Goal: Transaction & Acquisition: Download file/media

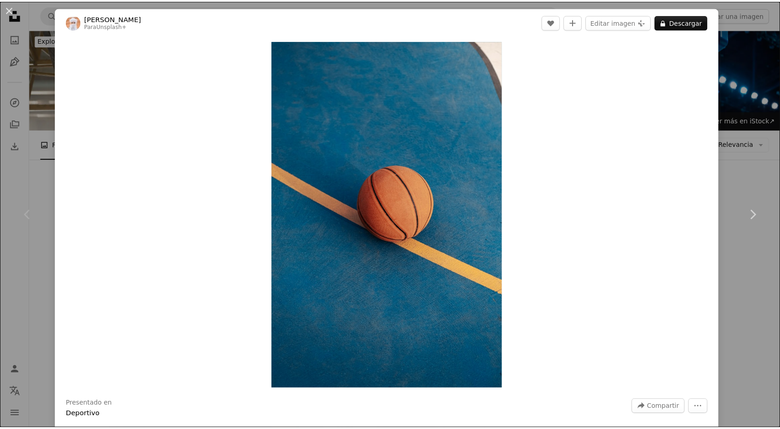
scroll to position [233, 0]
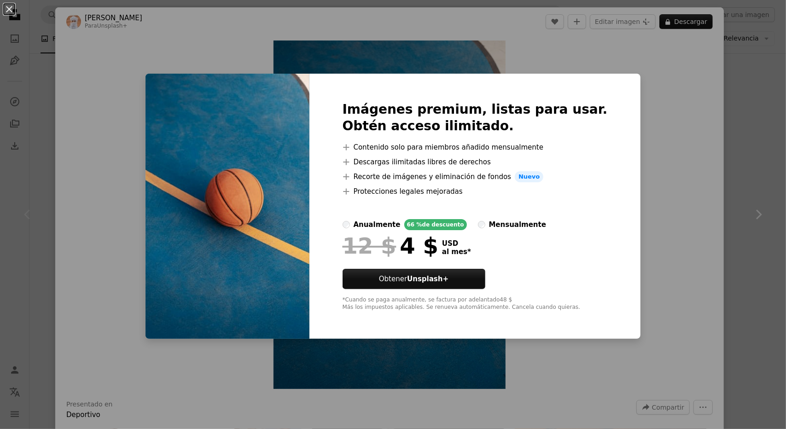
click at [671, 90] on div "An X shape Imágenes premium, listas para usar. Obtén acceso ilimitado. A plus s…" at bounding box center [393, 214] width 786 height 429
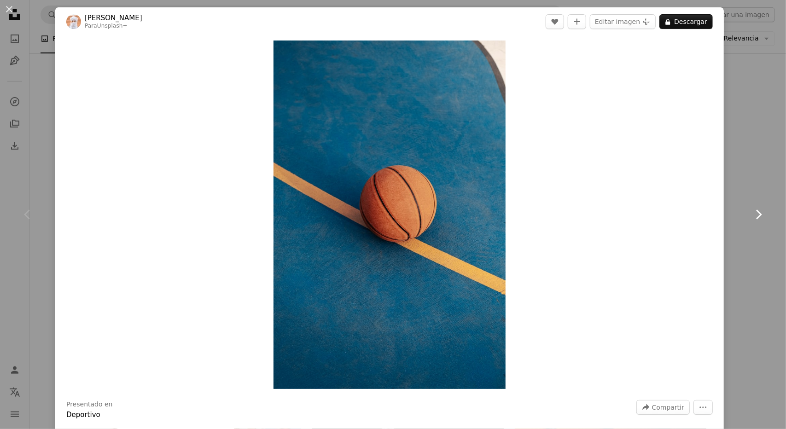
click at [739, 174] on link "Chevron right" at bounding box center [758, 214] width 55 height 88
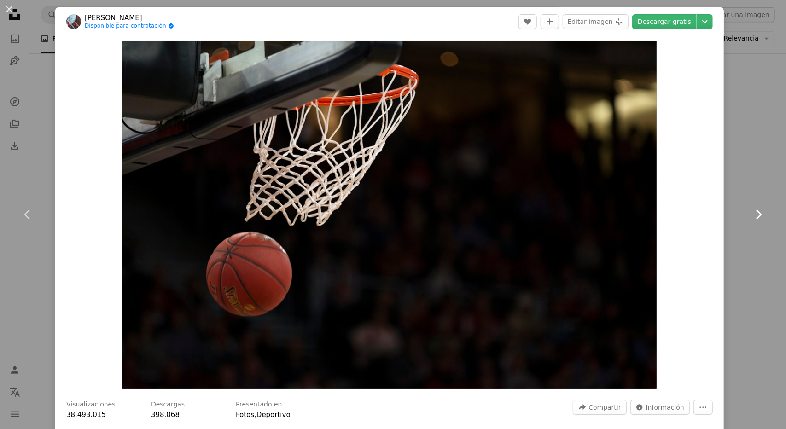
click at [757, 214] on icon at bounding box center [760, 215] width 6 height 10
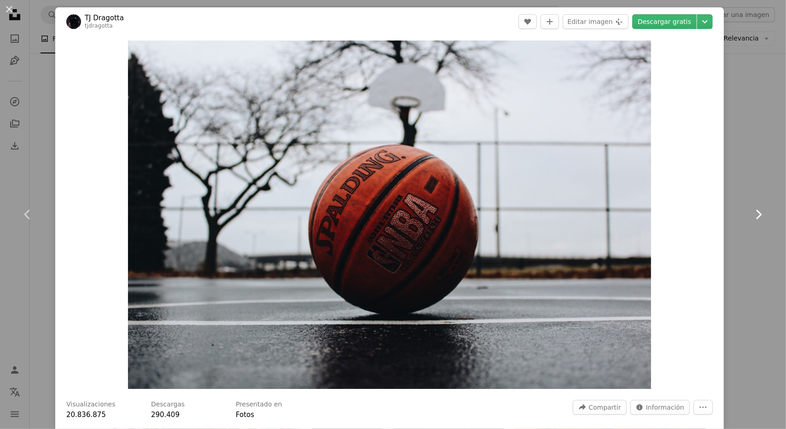
click at [757, 214] on icon at bounding box center [760, 215] width 6 height 10
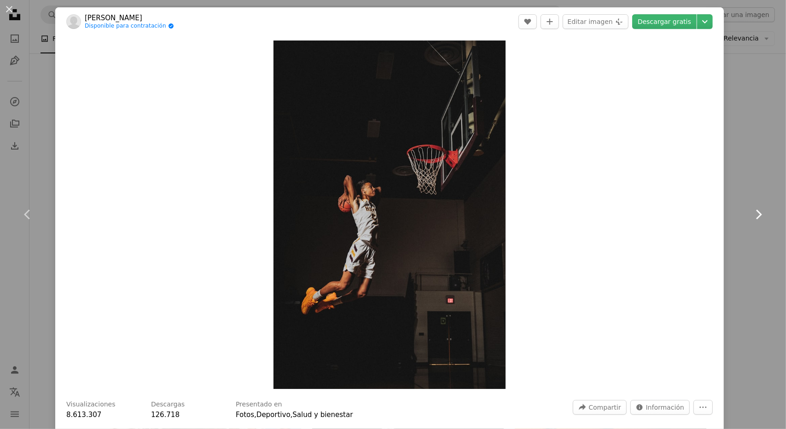
click at [757, 214] on icon at bounding box center [760, 215] width 6 height 10
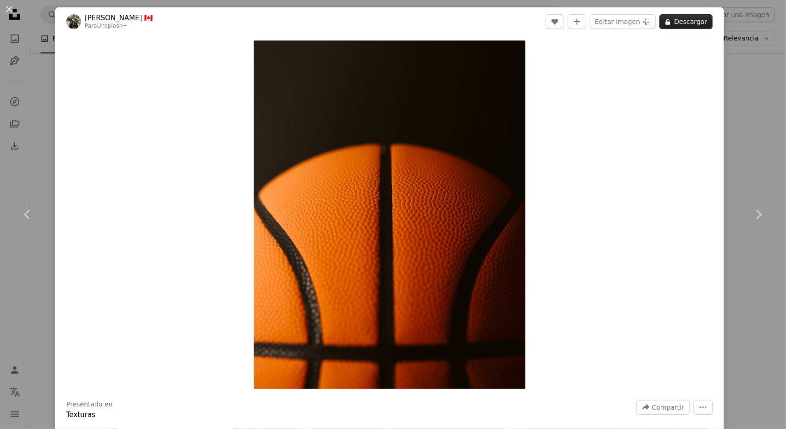
drag, startPoint x: 395, startPoint y: 214, endPoint x: 682, endPoint y: 21, distance: 345.5
click at [682, 21] on button "A lock Descargar" at bounding box center [686, 21] width 53 height 15
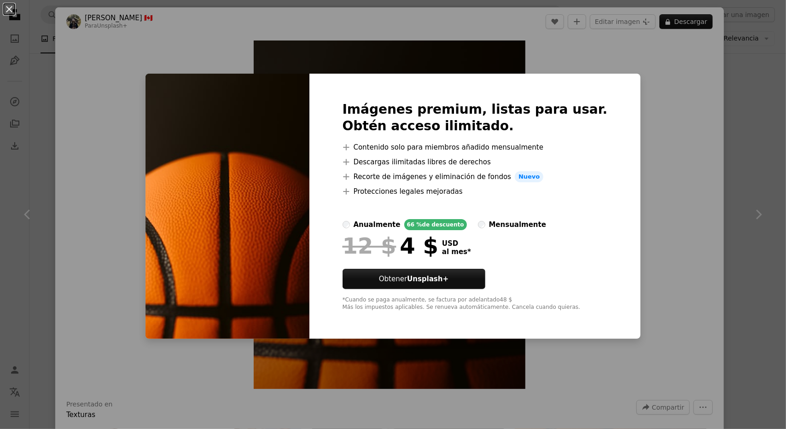
click at [641, 98] on div "An X shape Imágenes premium, listas para usar. Obtén acceso ilimitado. A plus s…" at bounding box center [393, 214] width 786 height 429
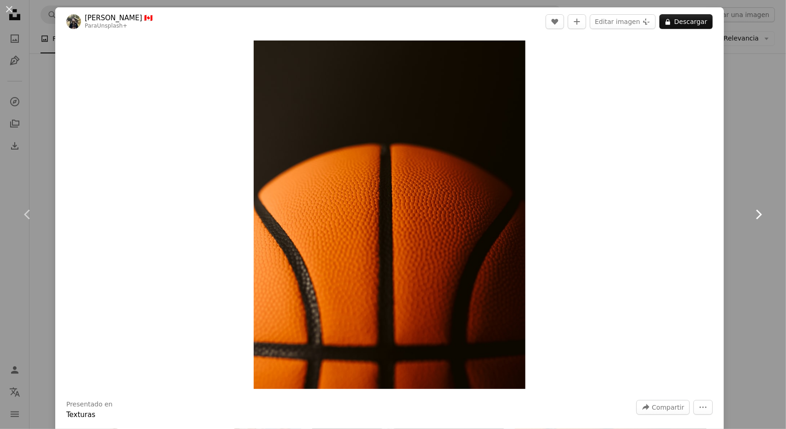
drag, startPoint x: 428, startPoint y: 178, endPoint x: 747, endPoint y: 216, distance: 321.1
click at [751, 216] on icon "Chevron right" at bounding box center [758, 214] width 15 height 15
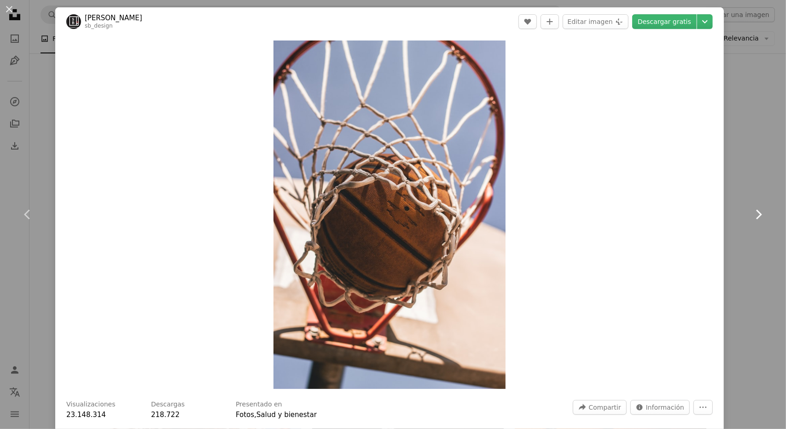
click at [755, 214] on icon "Chevron right" at bounding box center [758, 214] width 15 height 15
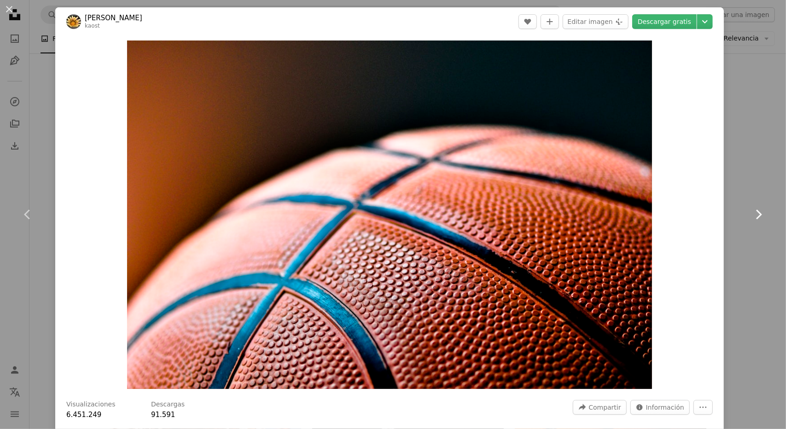
click at [751, 215] on icon "Chevron right" at bounding box center [758, 214] width 15 height 15
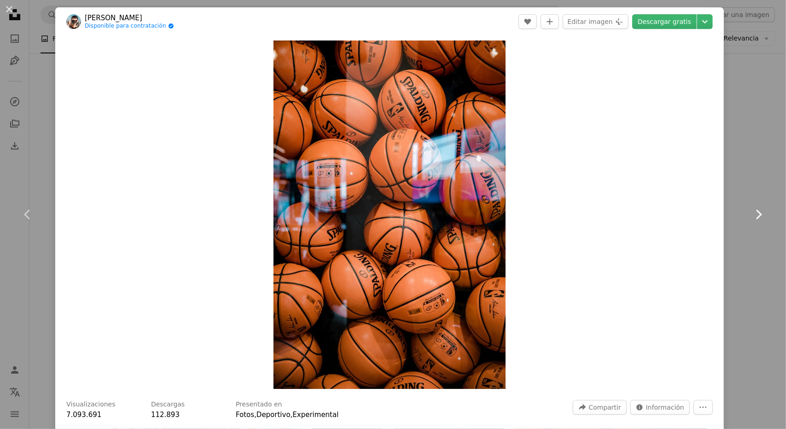
click at [751, 215] on icon "Chevron right" at bounding box center [758, 214] width 15 height 15
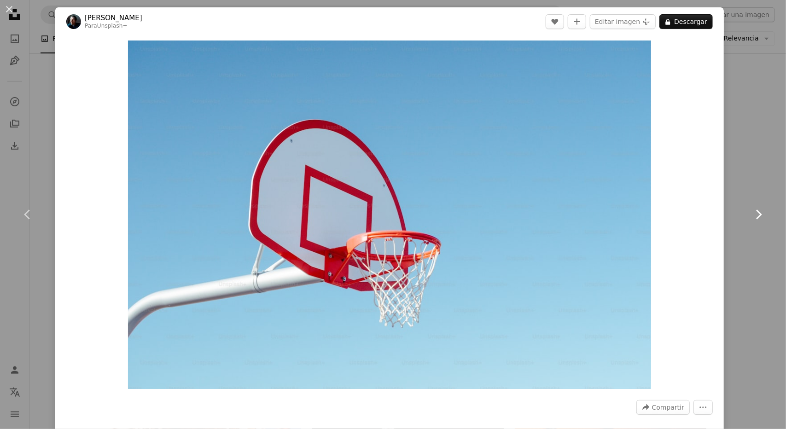
click at [751, 215] on icon "Chevron right" at bounding box center [758, 214] width 15 height 15
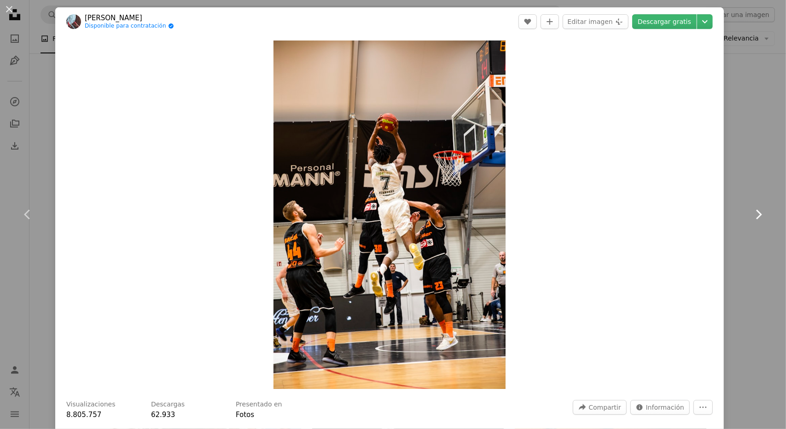
click at [751, 215] on icon "Chevron right" at bounding box center [758, 214] width 15 height 15
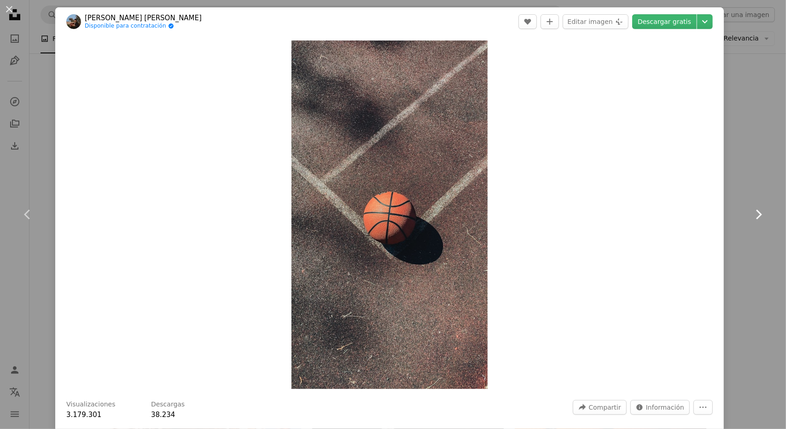
click at [752, 215] on icon "Chevron right" at bounding box center [758, 214] width 15 height 15
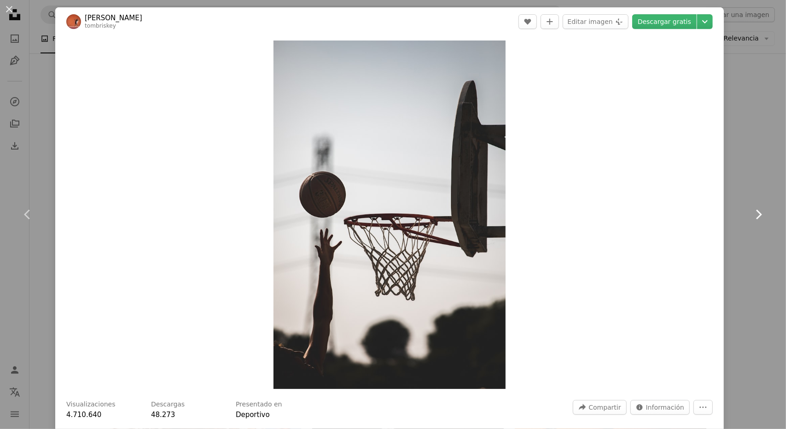
click at [752, 215] on icon "Chevron right" at bounding box center [758, 214] width 15 height 15
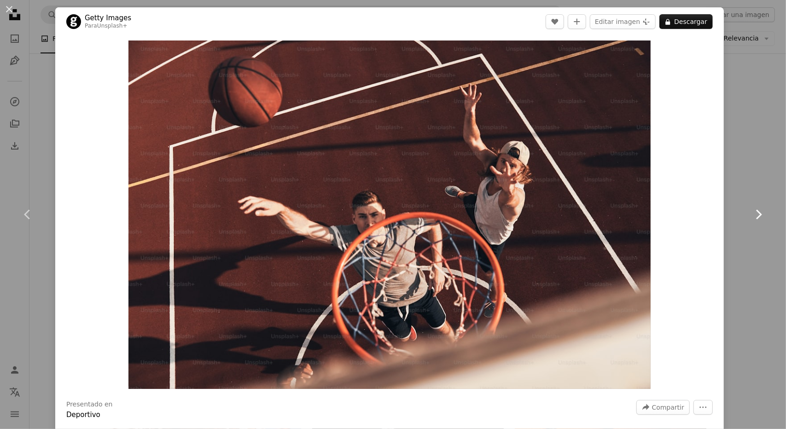
click at [737, 177] on link "Chevron right" at bounding box center [758, 214] width 55 height 88
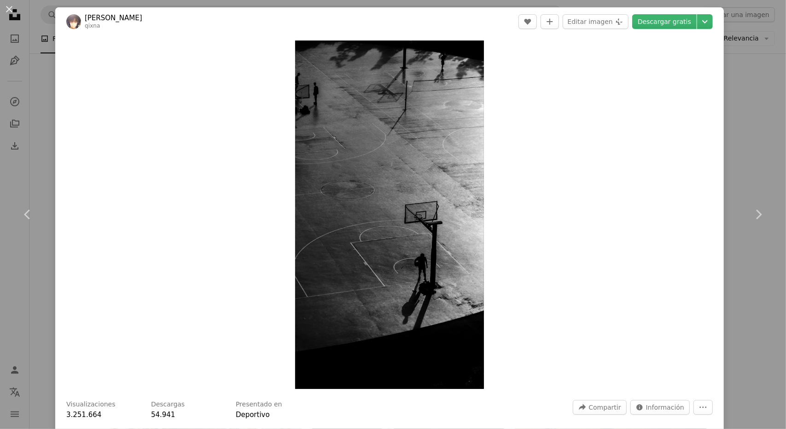
click at [37, 91] on div "An X shape Chevron left Chevron right [PERSON_NAME] A heart A plus sign Editar …" at bounding box center [393, 214] width 786 height 429
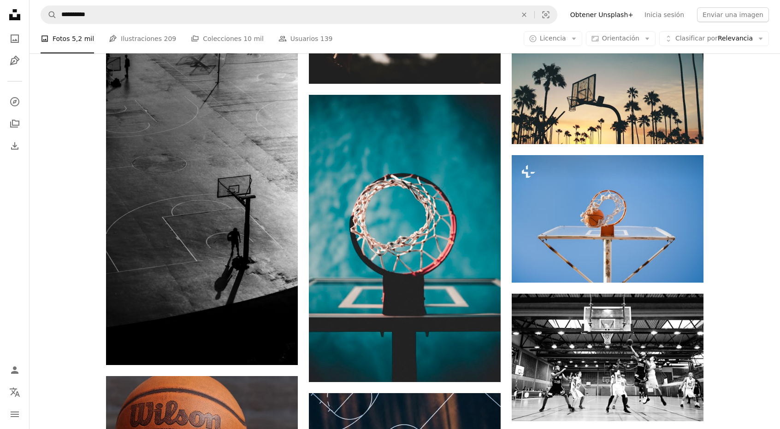
scroll to position [1315, 0]
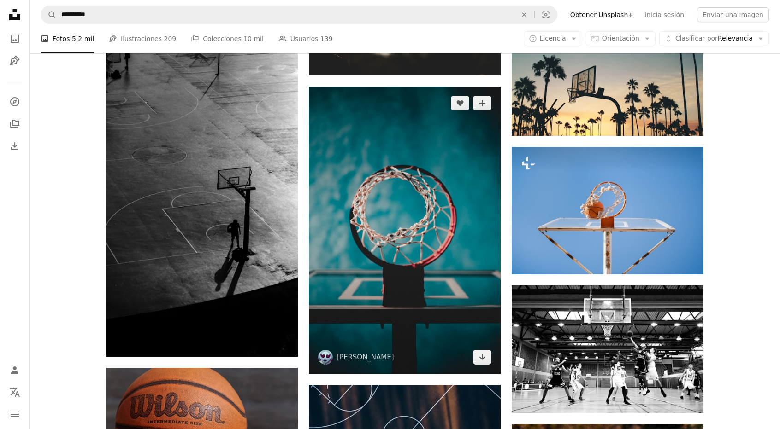
click at [423, 247] on img at bounding box center [405, 230] width 192 height 287
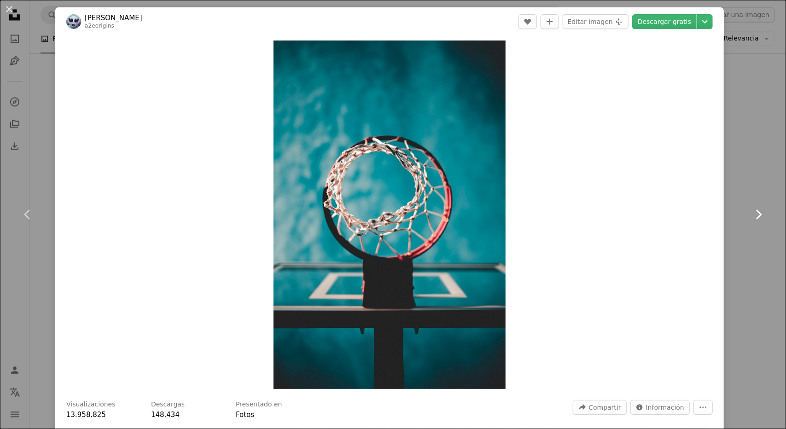
click at [757, 218] on icon at bounding box center [760, 215] width 6 height 10
click at [731, 174] on link "Chevron right" at bounding box center [758, 214] width 55 height 88
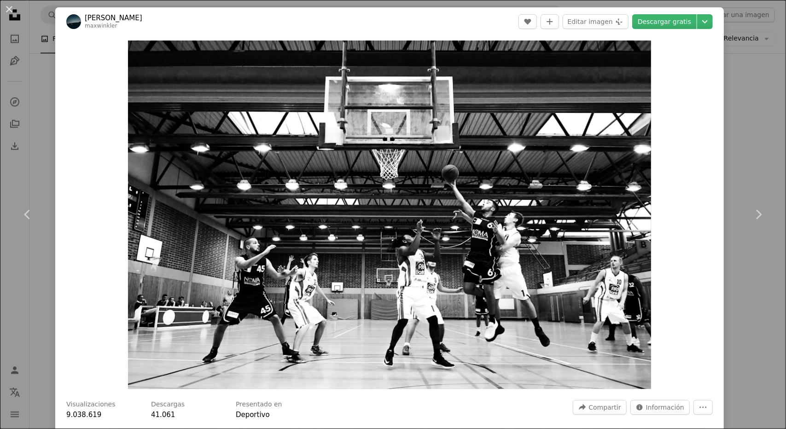
click at [731, 163] on div "An X shape Chevron left Chevron right [PERSON_NAME] maxwinkler A heart A plus s…" at bounding box center [393, 214] width 786 height 429
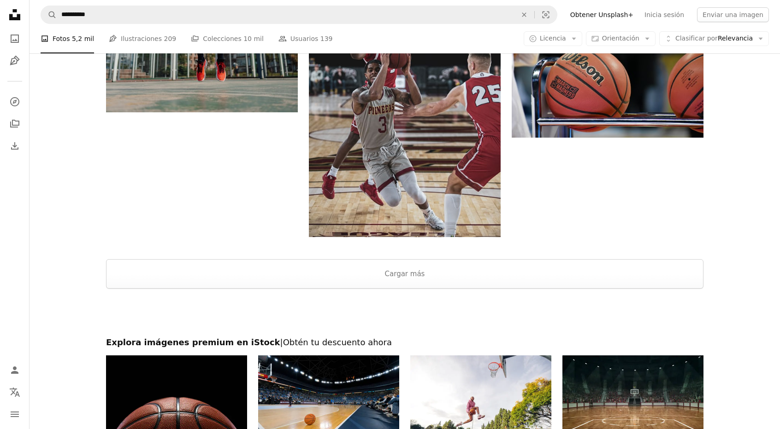
scroll to position [3127, 0]
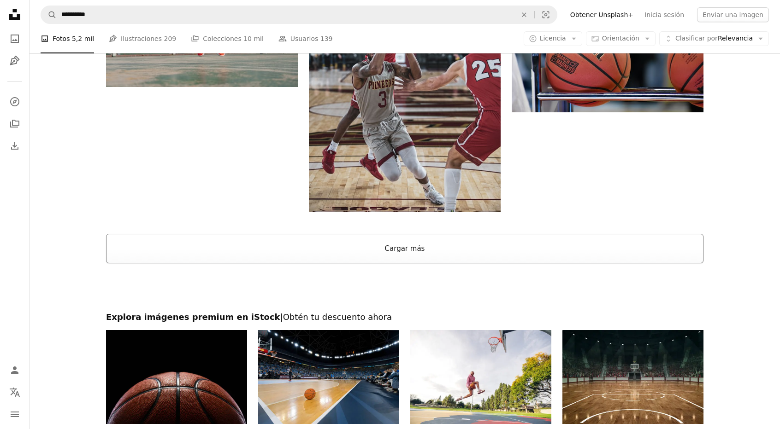
click at [383, 252] on button "Cargar más" at bounding box center [404, 248] width 597 height 29
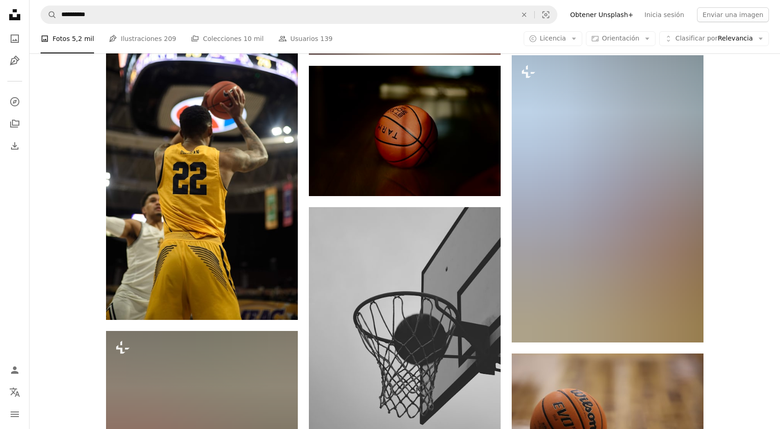
scroll to position [12594, 0]
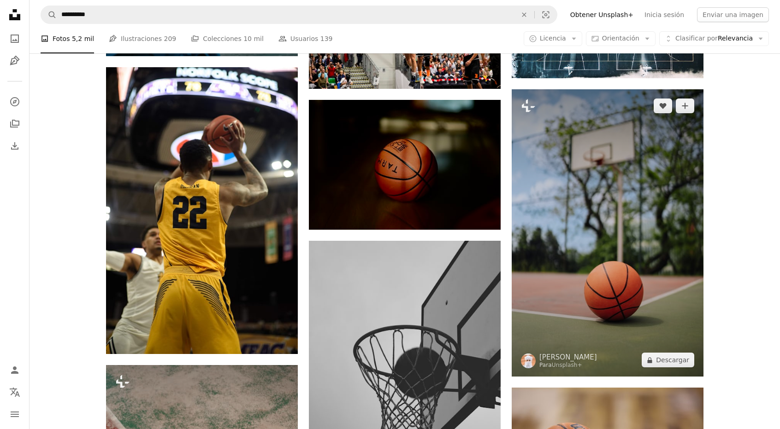
click at [600, 239] on img at bounding box center [607, 232] width 192 height 287
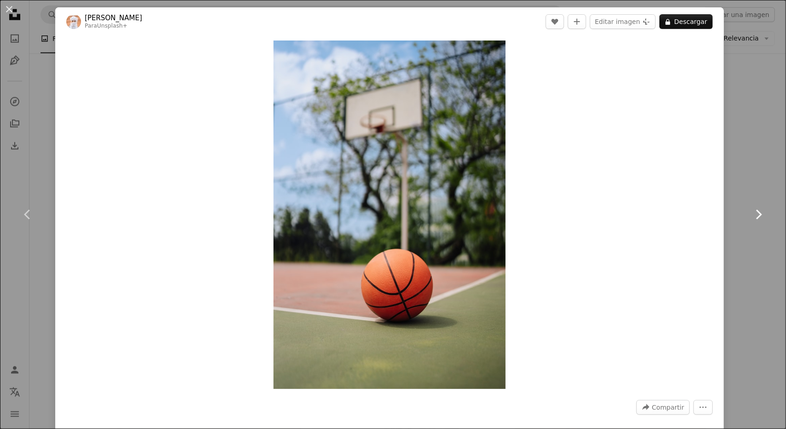
click at [739, 252] on link "Chevron right" at bounding box center [758, 214] width 55 height 88
click at [735, 123] on div "An X shape Chevron left Chevron right [PERSON_NAME] Para Unsplash+ A heart A pl…" at bounding box center [393, 214] width 786 height 429
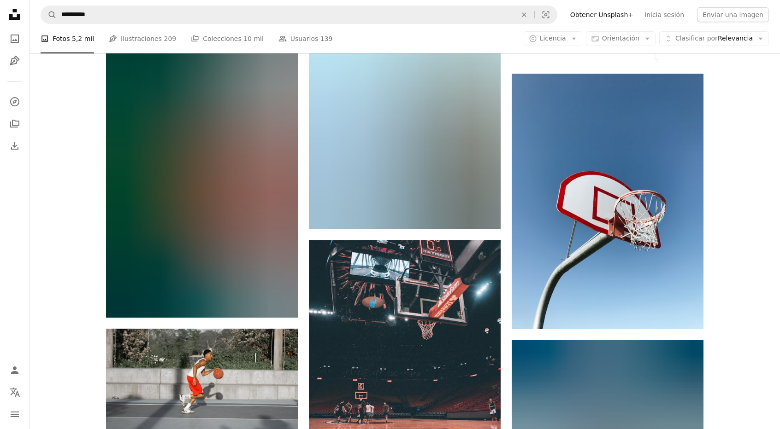
scroll to position [16657, 0]
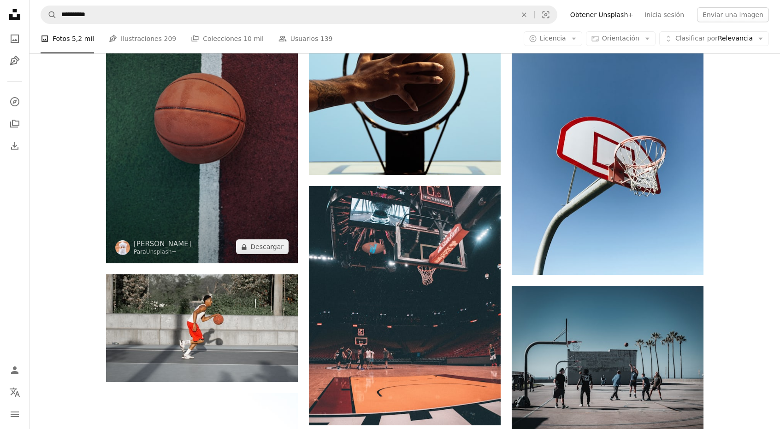
click at [188, 192] on img at bounding box center [202, 119] width 192 height 287
click at [201, 153] on img at bounding box center [202, 119] width 192 height 287
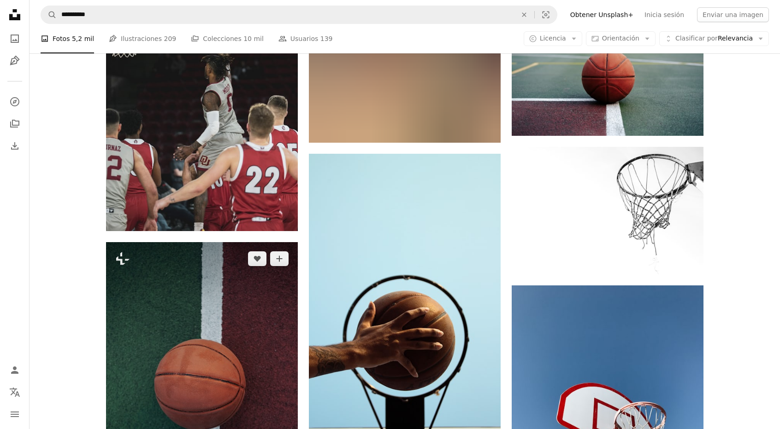
scroll to position [16309, 0]
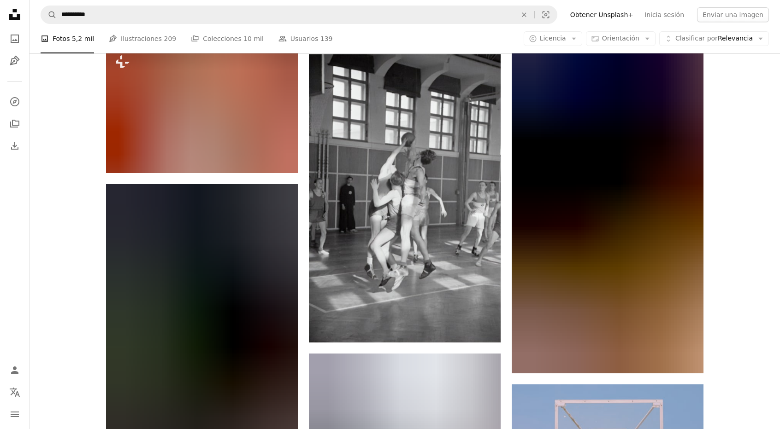
scroll to position [24907, 0]
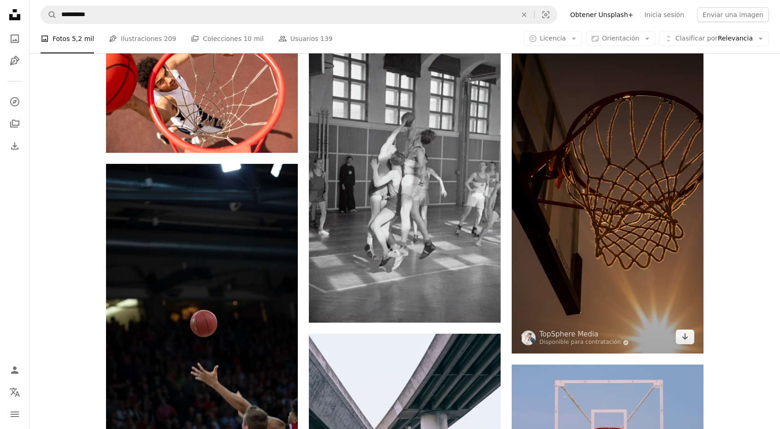
click at [607, 240] on img at bounding box center [607, 183] width 192 height 341
click at [591, 188] on img at bounding box center [607, 183] width 192 height 341
click at [684, 340] on icon "Arrow pointing down" at bounding box center [684, 336] width 7 height 11
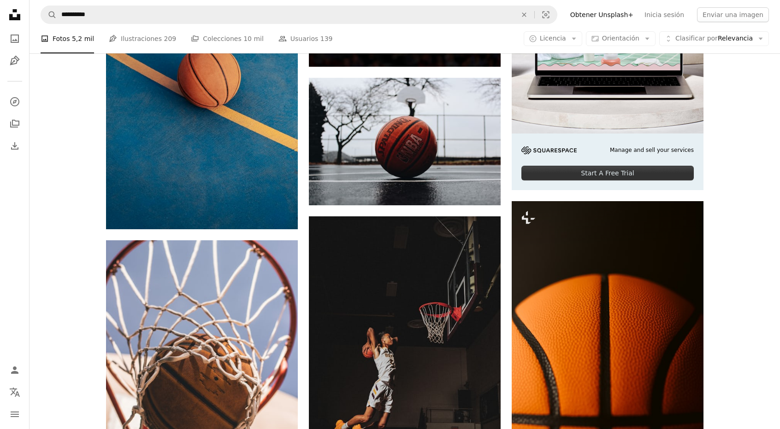
scroll to position [537, 0]
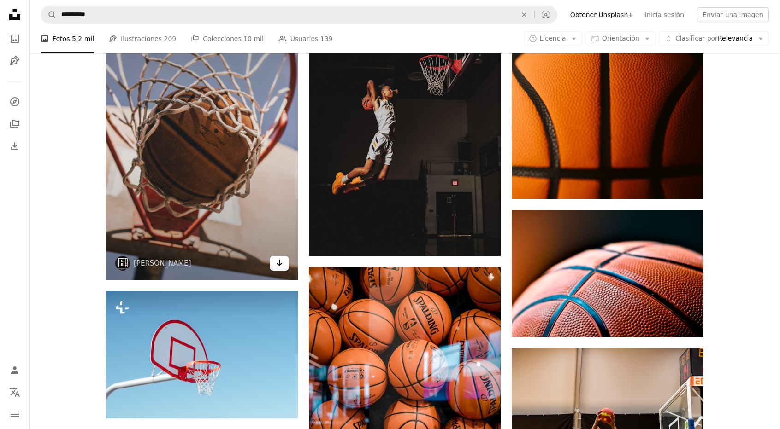
click at [276, 268] on link "Arrow pointing down" at bounding box center [279, 263] width 18 height 15
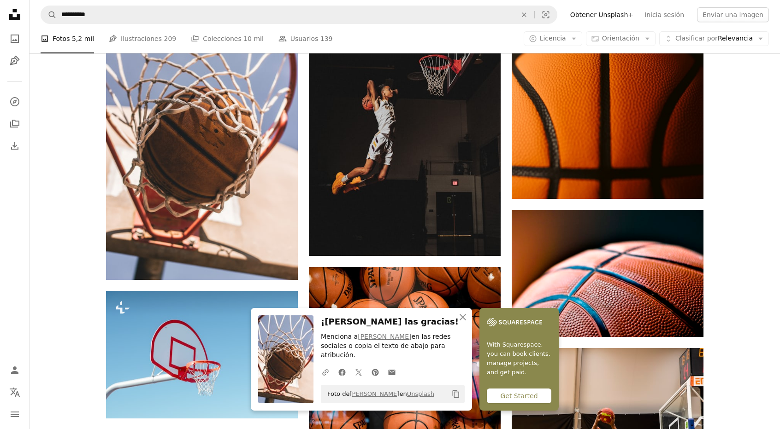
click at [525, 399] on div "Get Started" at bounding box center [519, 396] width 65 height 15
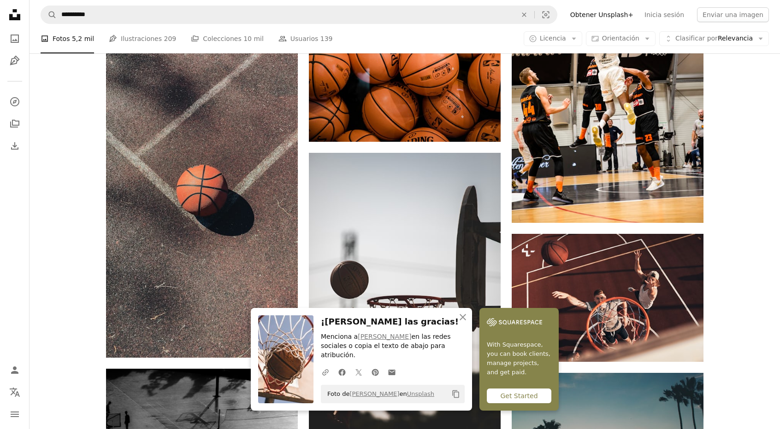
scroll to position [1033, 0]
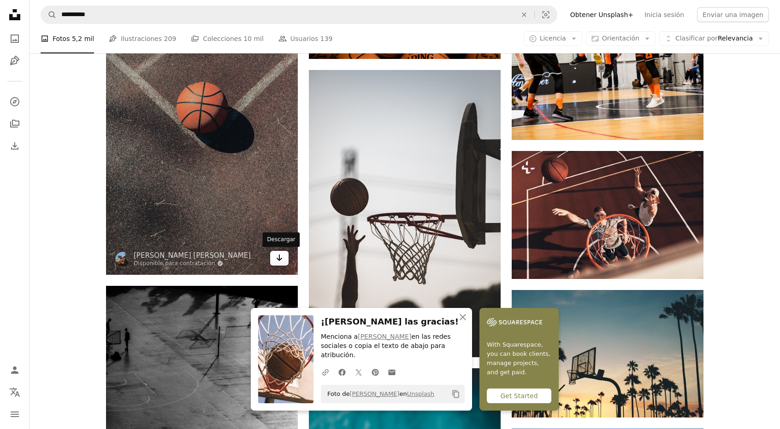
click at [274, 262] on link "Arrow pointing down" at bounding box center [279, 258] width 18 height 15
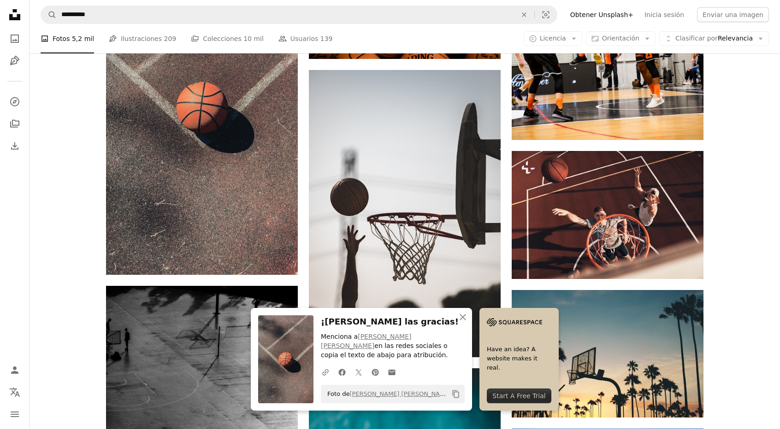
drag, startPoint x: 755, startPoint y: 242, endPoint x: 750, endPoint y: 230, distance: 13.4
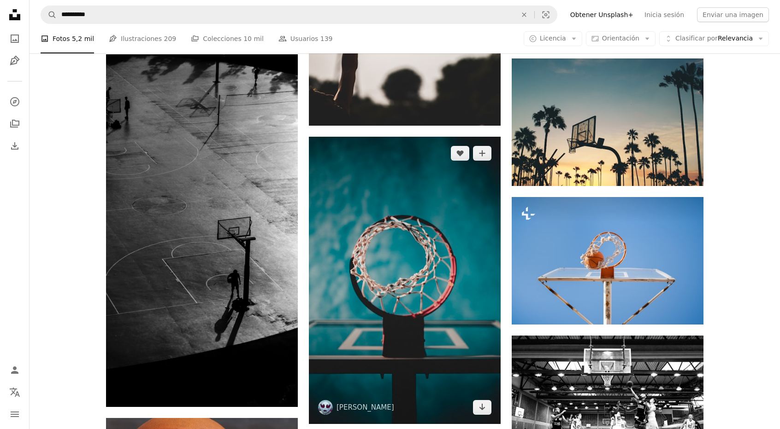
scroll to position [1263, 0]
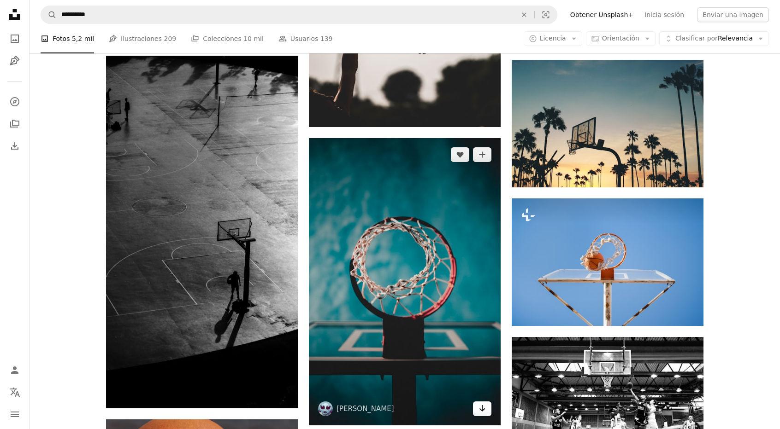
click at [481, 411] on icon "Descargar" at bounding box center [482, 408] width 6 height 6
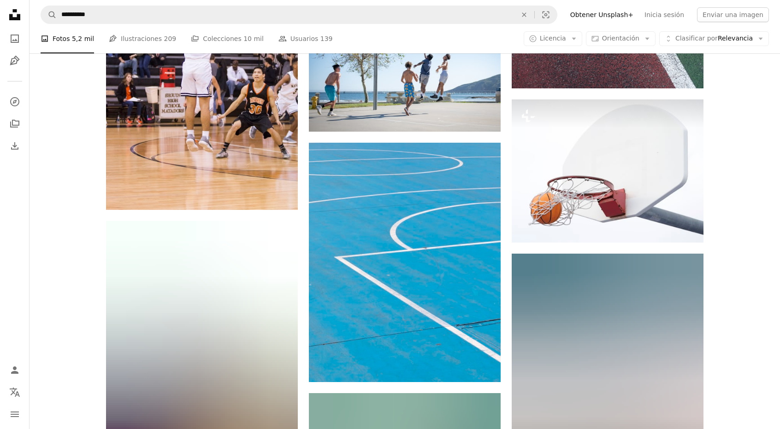
scroll to position [9940, 0]
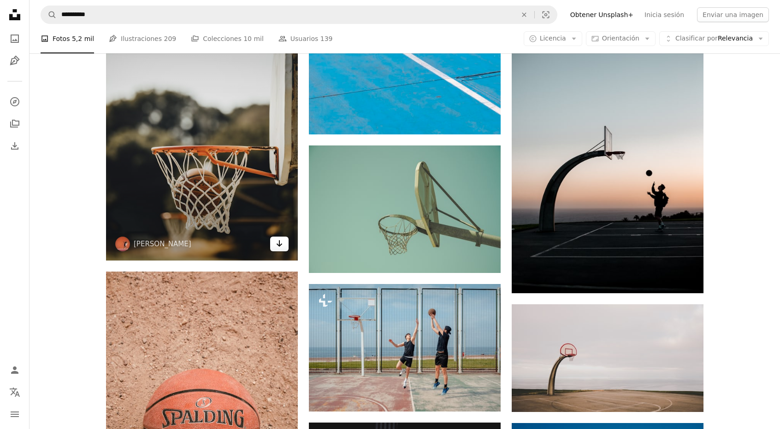
click at [279, 249] on link "Arrow pointing down" at bounding box center [279, 244] width 18 height 15
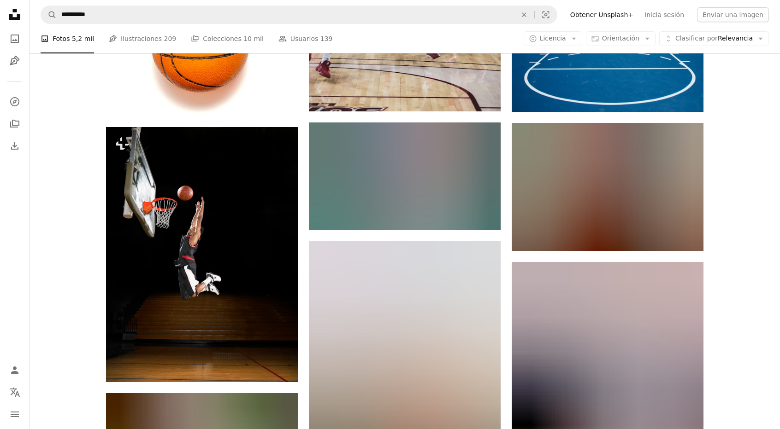
scroll to position [10870, 0]
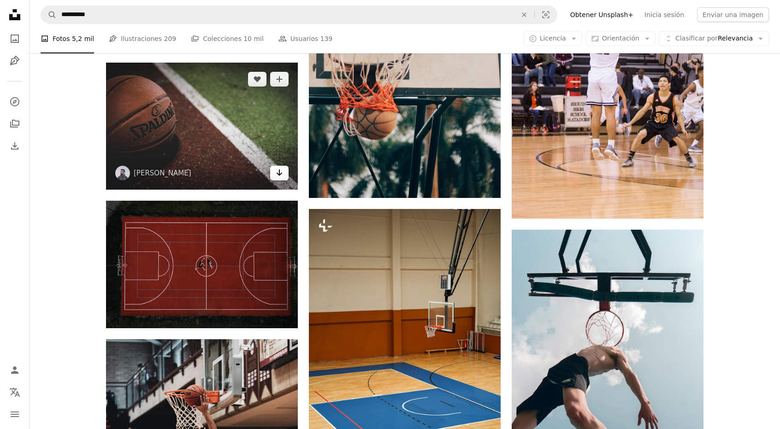
click at [277, 176] on icon "Arrow pointing down" at bounding box center [279, 172] width 7 height 11
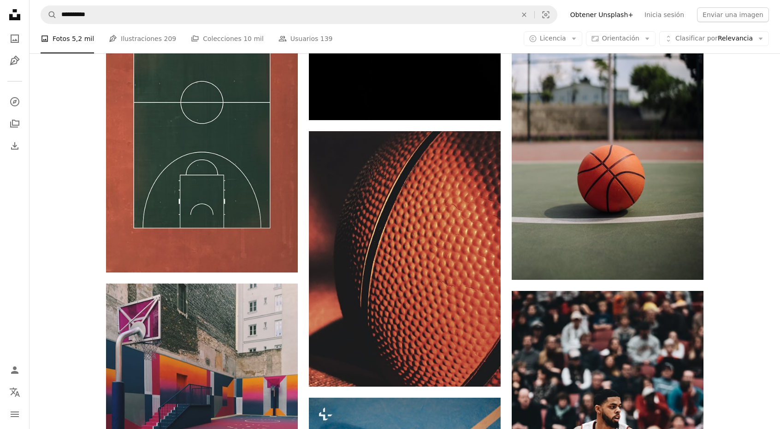
scroll to position [24907, 0]
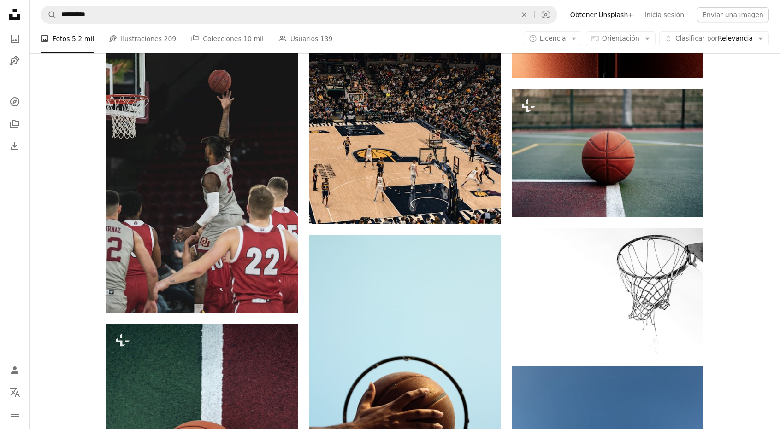
scroll to position [16657, 0]
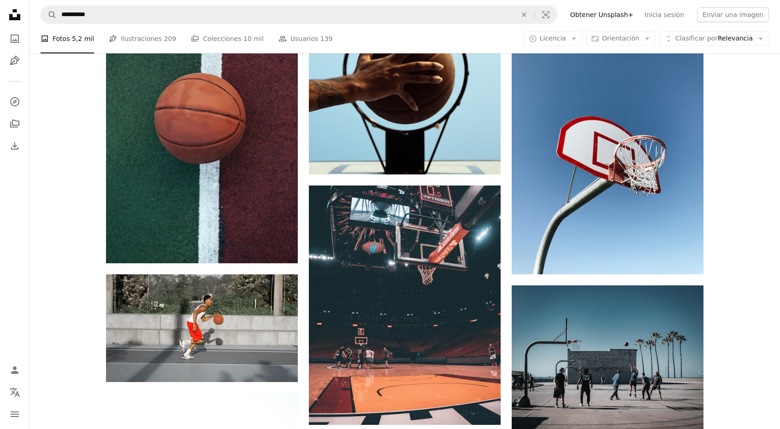
scroll to position [12594, 0]
